Goal: Transaction & Acquisition: Purchase product/service

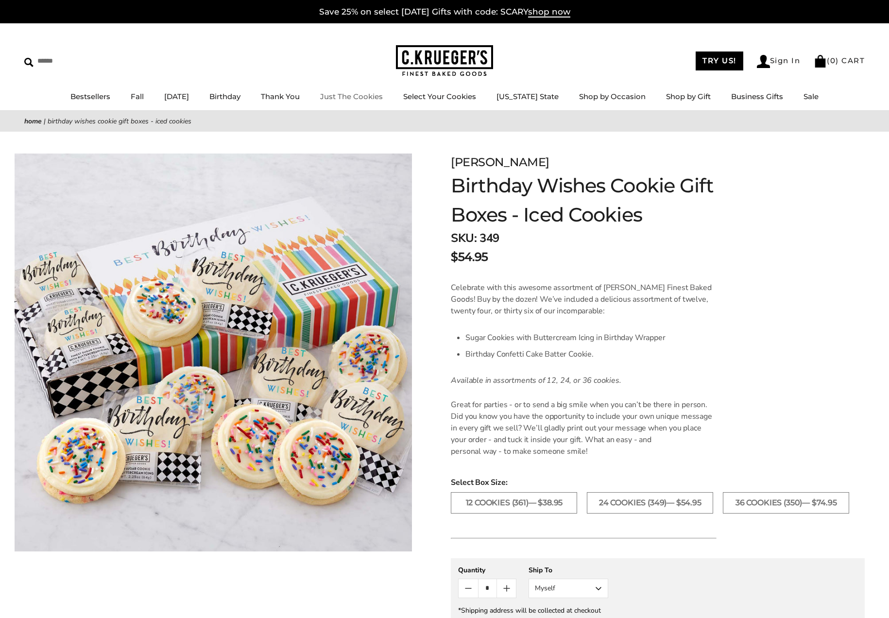
click at [349, 93] on link "Just The Cookies" at bounding box center [351, 96] width 63 height 9
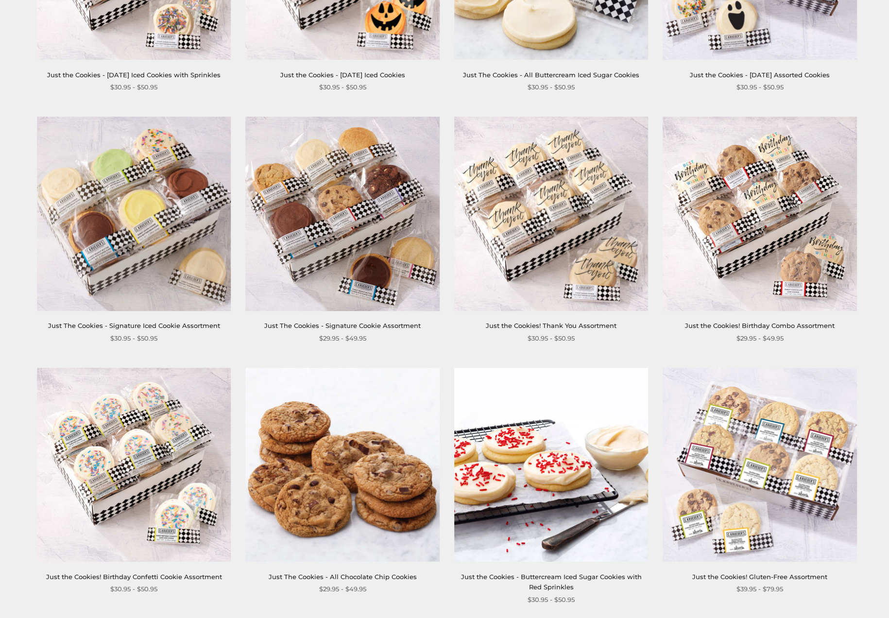
scroll to position [632, 0]
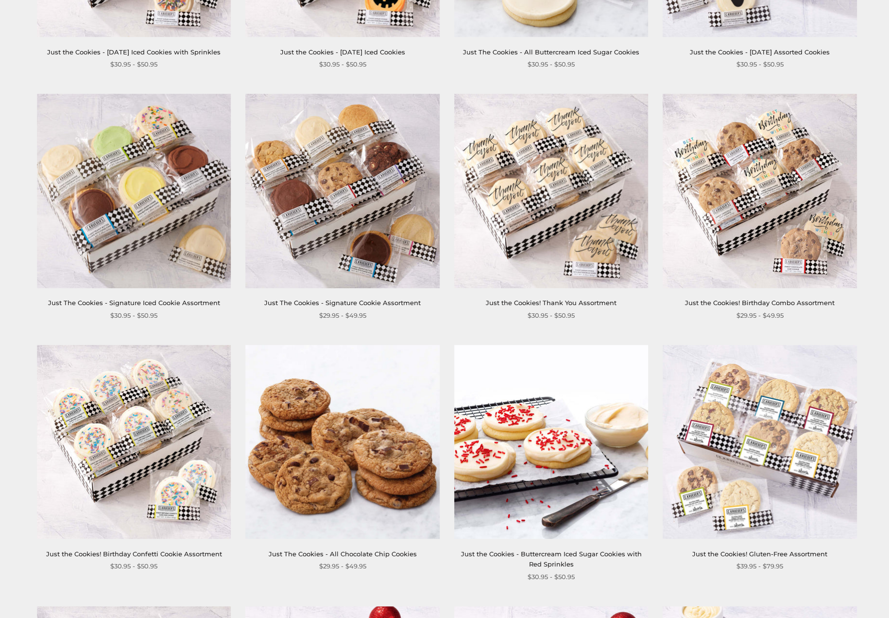
click at [155, 391] on img at bounding box center [134, 442] width 194 height 194
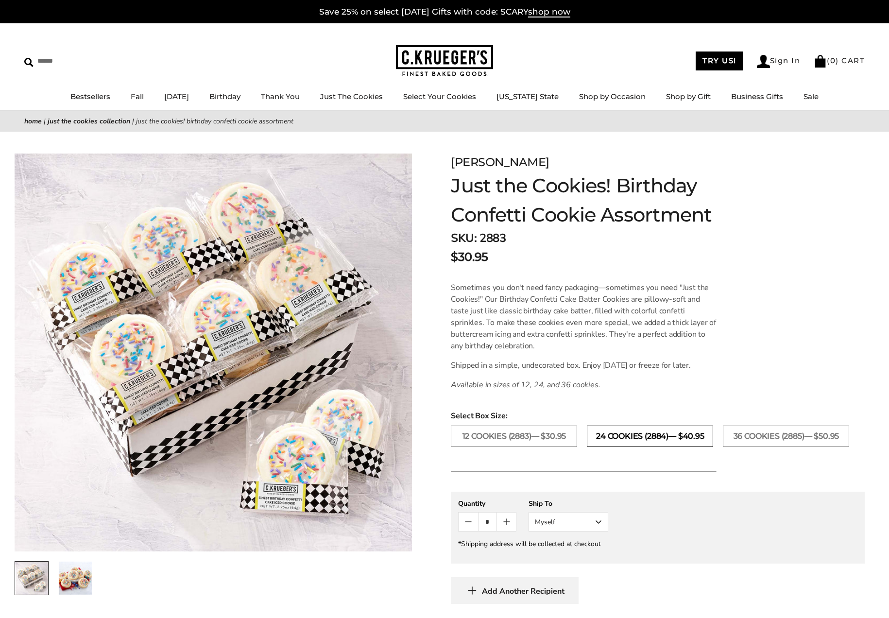
click at [673, 440] on label "24 COOKIES (2884)— $40.95" at bounding box center [650, 436] width 126 height 21
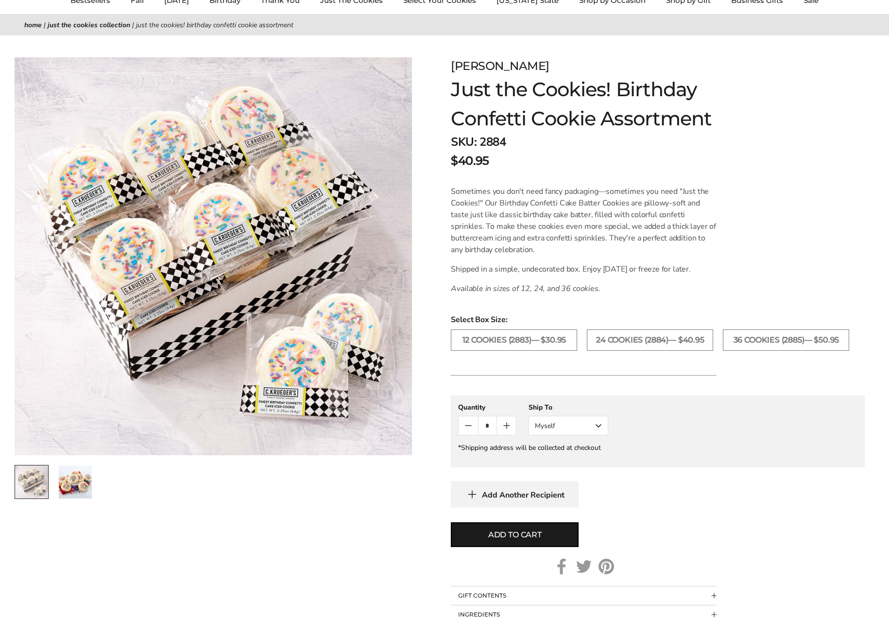
scroll to position [97, 0]
click at [250, 268] on img at bounding box center [213, 254] width 397 height 397
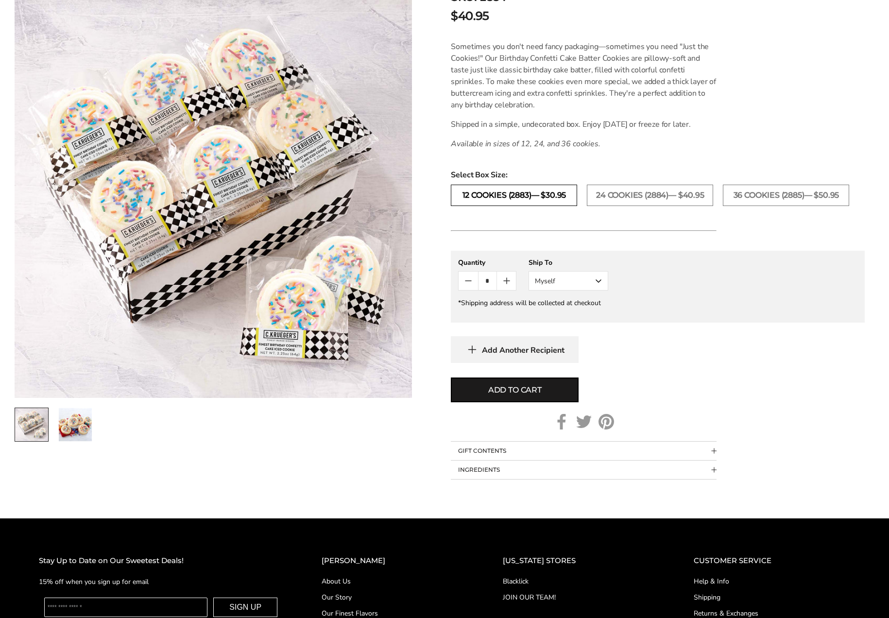
scroll to position [243, 0]
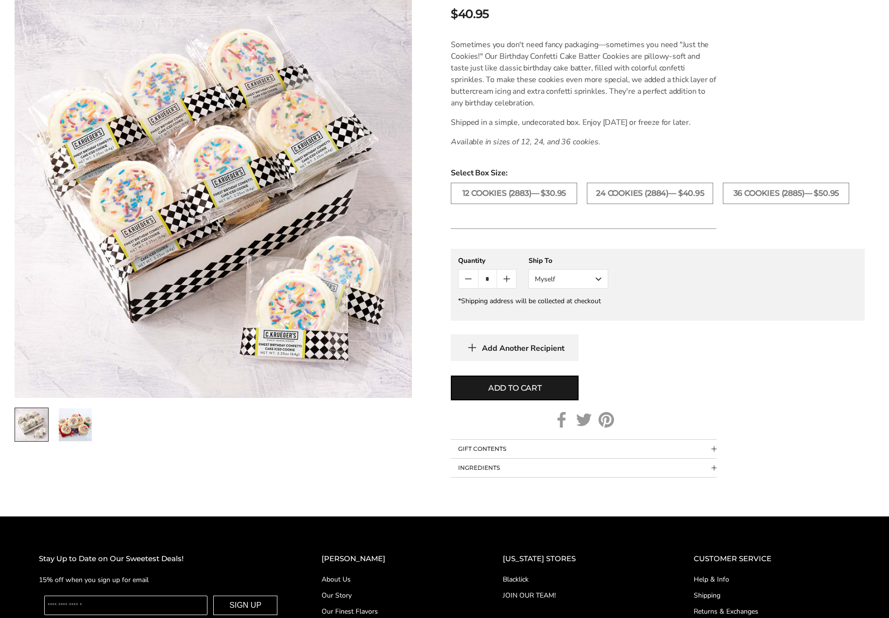
click at [671, 471] on button "INGREDIENTS" at bounding box center [584, 468] width 266 height 18
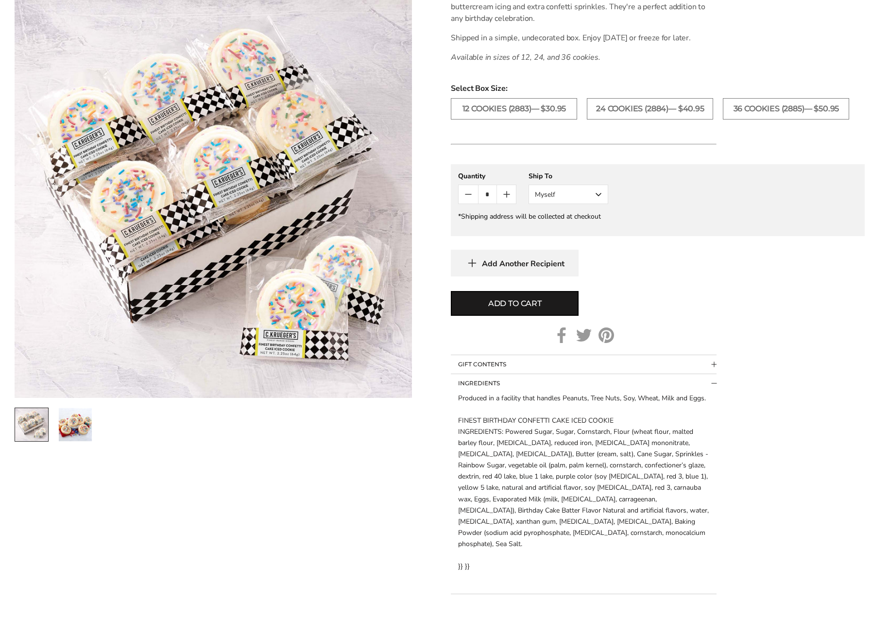
scroll to position [340, 0]
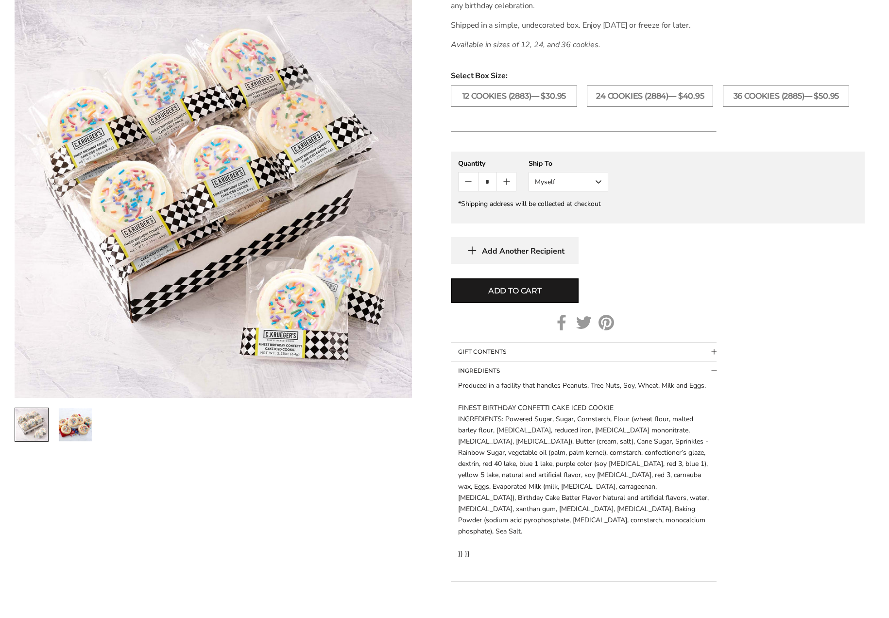
click at [686, 358] on button "GIFT CONTENTS" at bounding box center [584, 352] width 266 height 18
